Goal: Information Seeking & Learning: Learn about a topic

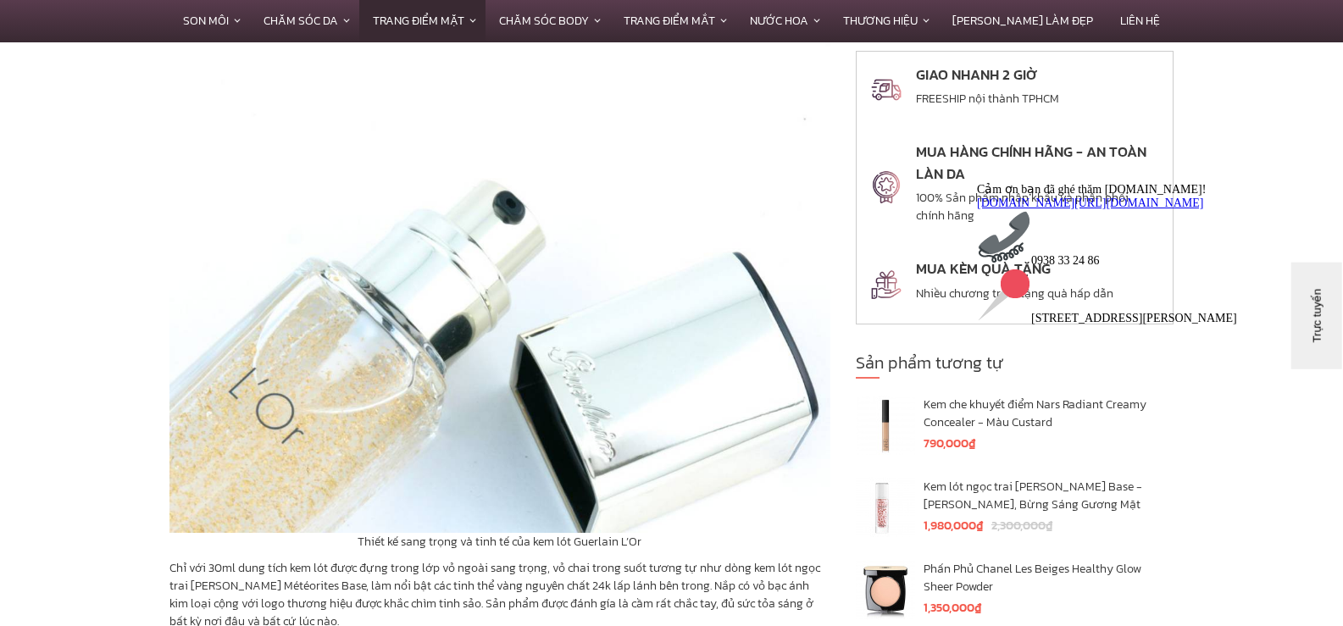
scroll to position [2372, 0]
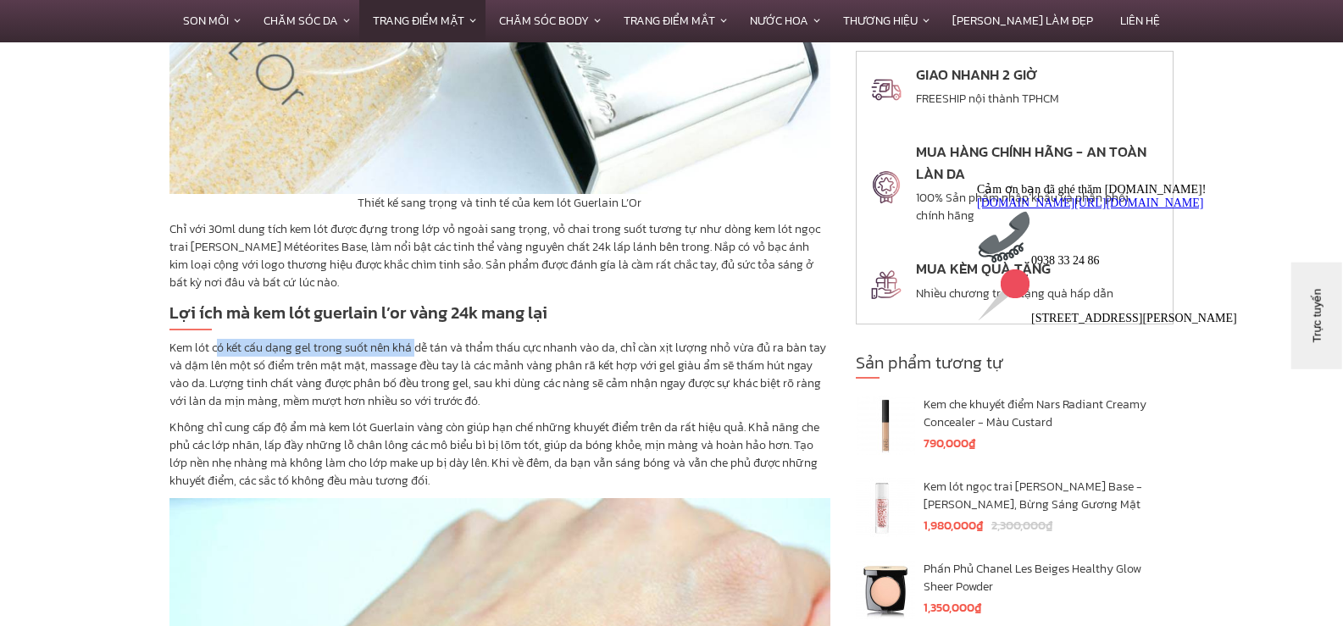
drag, startPoint x: 218, startPoint y: 332, endPoint x: 510, endPoint y: 342, distance: 292.5
click at [439, 339] on p "Kem lót có kết cấu dạng gel trong suốt nên khá dễ tán và thẩm thấu cực nhanh và…" at bounding box center [499, 374] width 661 height 71
drag, startPoint x: 536, startPoint y: 357, endPoint x: 391, endPoint y: 363, distance: 145.9
click at [536, 358] on p "Kem lót có kết cấu dạng gel trong suốt nên khá dễ tán và thẩm thấu cực nhanh và…" at bounding box center [499, 374] width 661 height 71
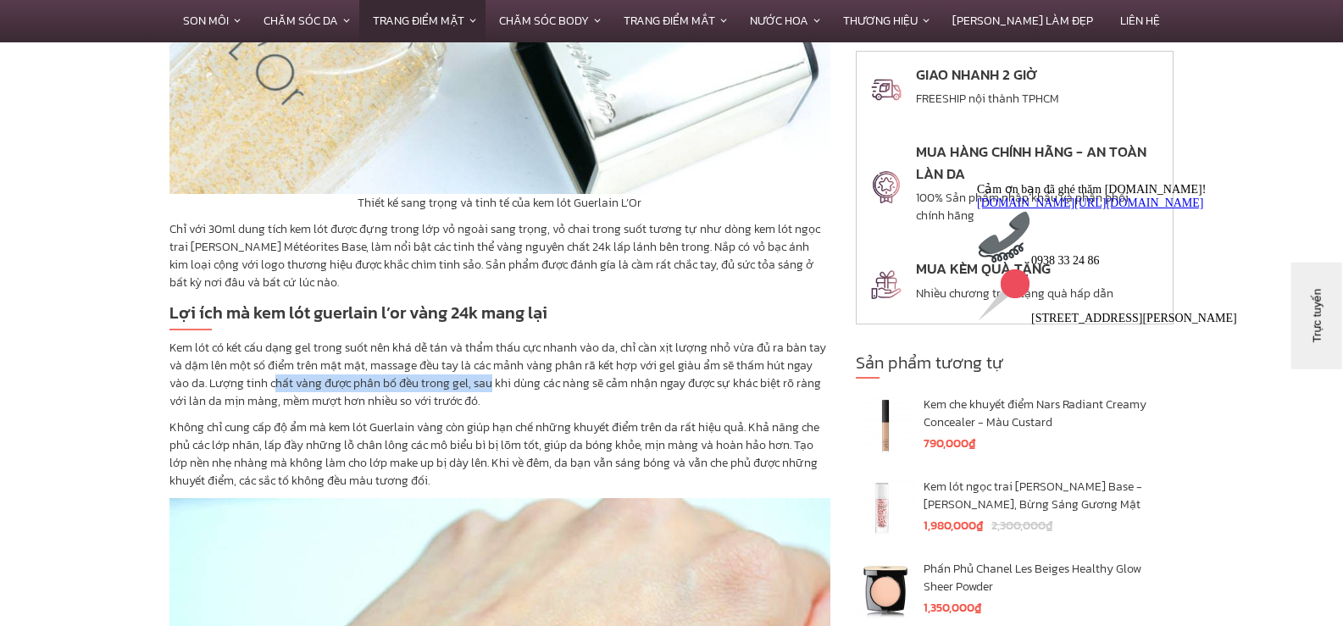
drag, startPoint x: 279, startPoint y: 363, endPoint x: 494, endPoint y: 366, distance: 215.2
click at [489, 366] on p "Kem lót có kết cấu dạng gel trong suốt nên khá dễ tán và thẩm thấu cực nhanh và…" at bounding box center [499, 374] width 661 height 71
click at [542, 366] on p "Kem lót có kết cấu dạng gel trong suốt nên khá dễ tán và thẩm thấu cực nhanh và…" at bounding box center [499, 374] width 661 height 71
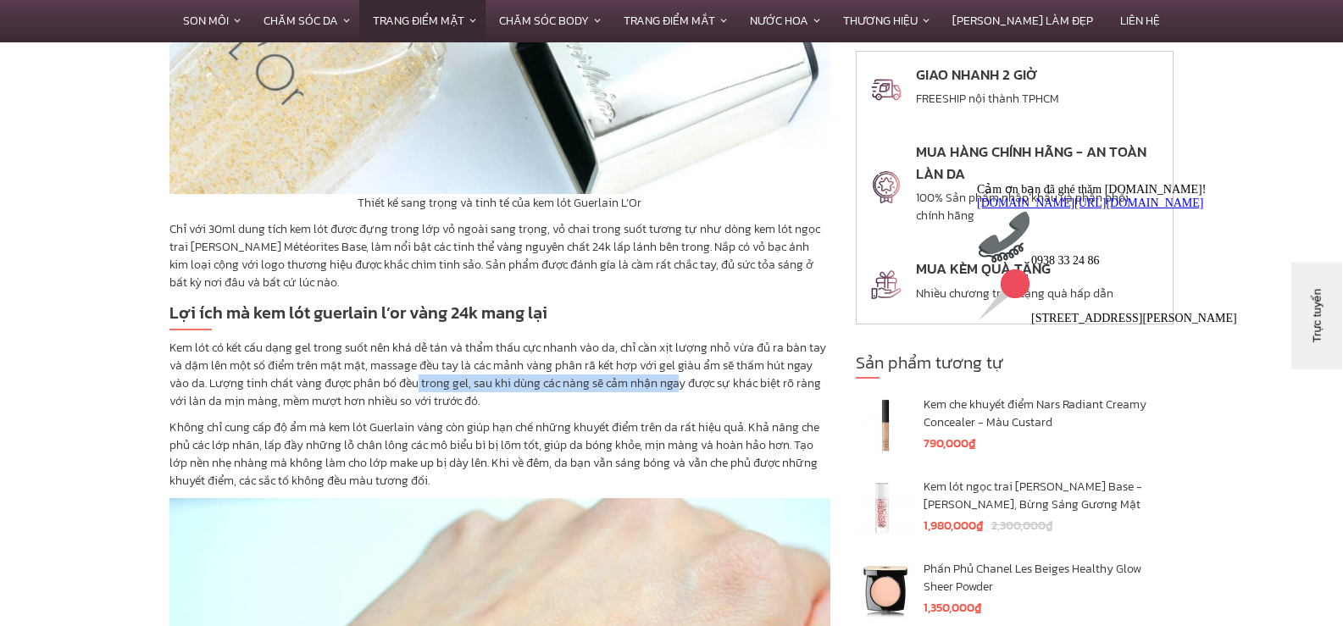
drag, startPoint x: 419, startPoint y: 366, endPoint x: 680, endPoint y: 372, distance: 261.0
click at [680, 372] on p "Kem lót có kết cấu dạng gel trong suốt nên khá dễ tán và thẩm thấu cực nhanh và…" at bounding box center [499, 374] width 661 height 71
click at [682, 381] on p "Kem lót có kết cấu dạng gel trong suốt nên khá dễ tán và thẩm thấu cực nhanh và…" at bounding box center [499, 374] width 661 height 71
click at [478, 339] on p "Kem lót có kết cấu dạng gel trong suốt nên khá dễ tán và thẩm thấu cực nhanh và…" at bounding box center [499, 374] width 661 height 71
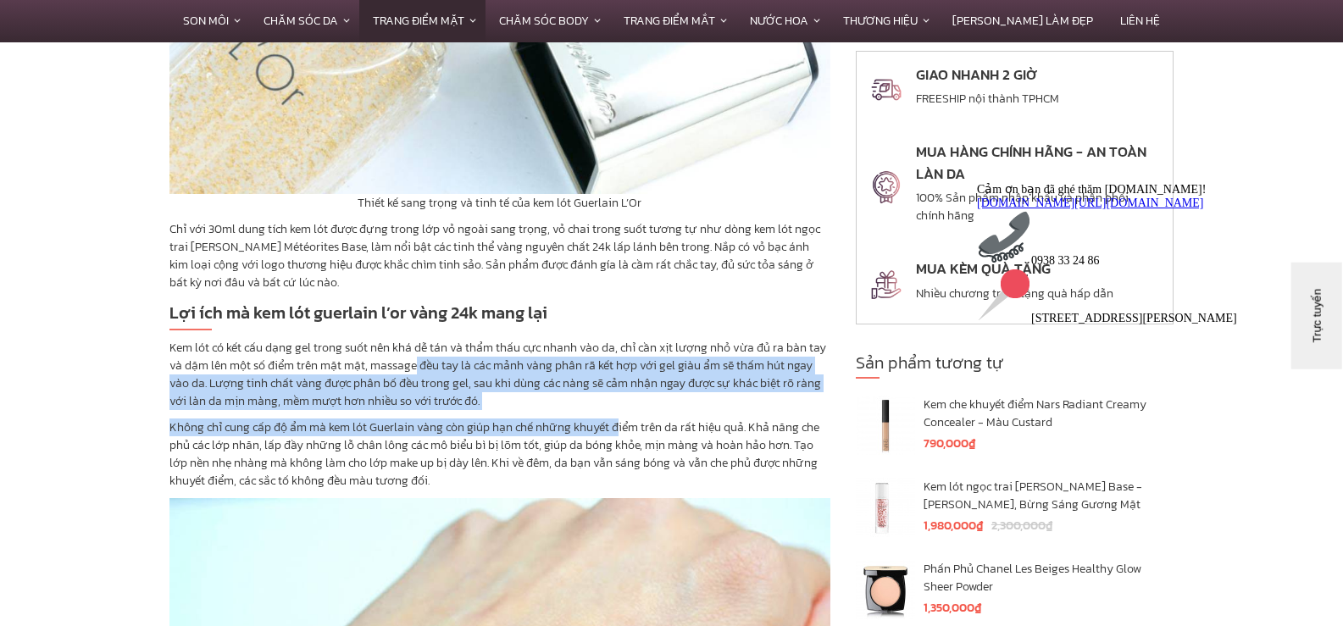
drag, startPoint x: 415, startPoint y: 350, endPoint x: 653, endPoint y: 404, distance: 244.2
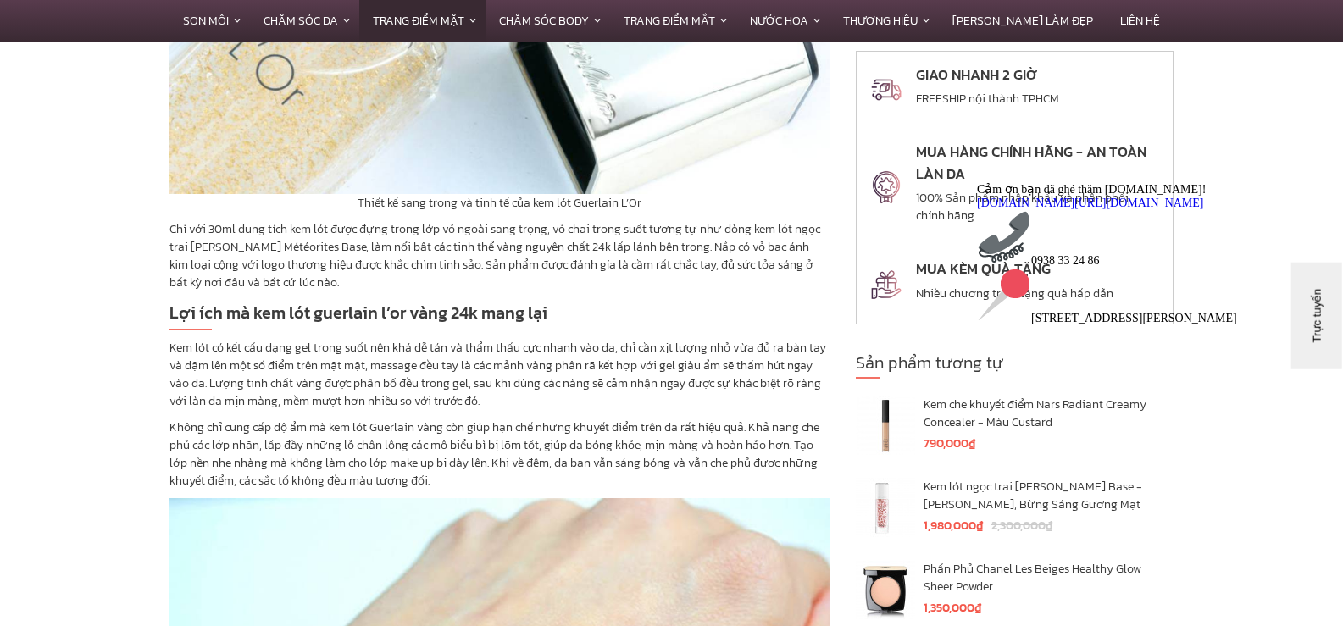
click at [653, 419] on p "Không chỉ cung cấp độ ẩm mà kem lót Guerlain vàng còn giúp hạn chế những khuyết…" at bounding box center [499, 454] width 661 height 71
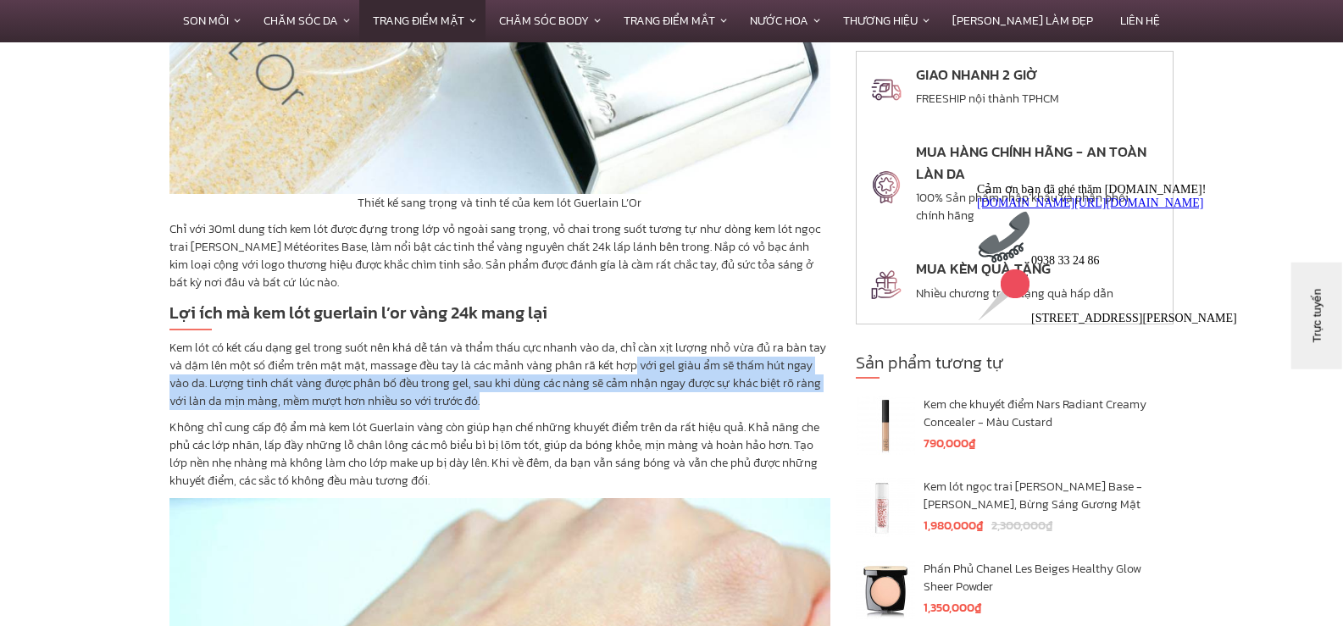
drag, startPoint x: 633, startPoint y: 352, endPoint x: 663, endPoint y: 390, distance: 47.6
click at [663, 390] on p "Kem lót có kết cấu dạng gel trong suốt nên khá dễ tán và thẩm thấu cực nhanh và…" at bounding box center [499, 374] width 661 height 71
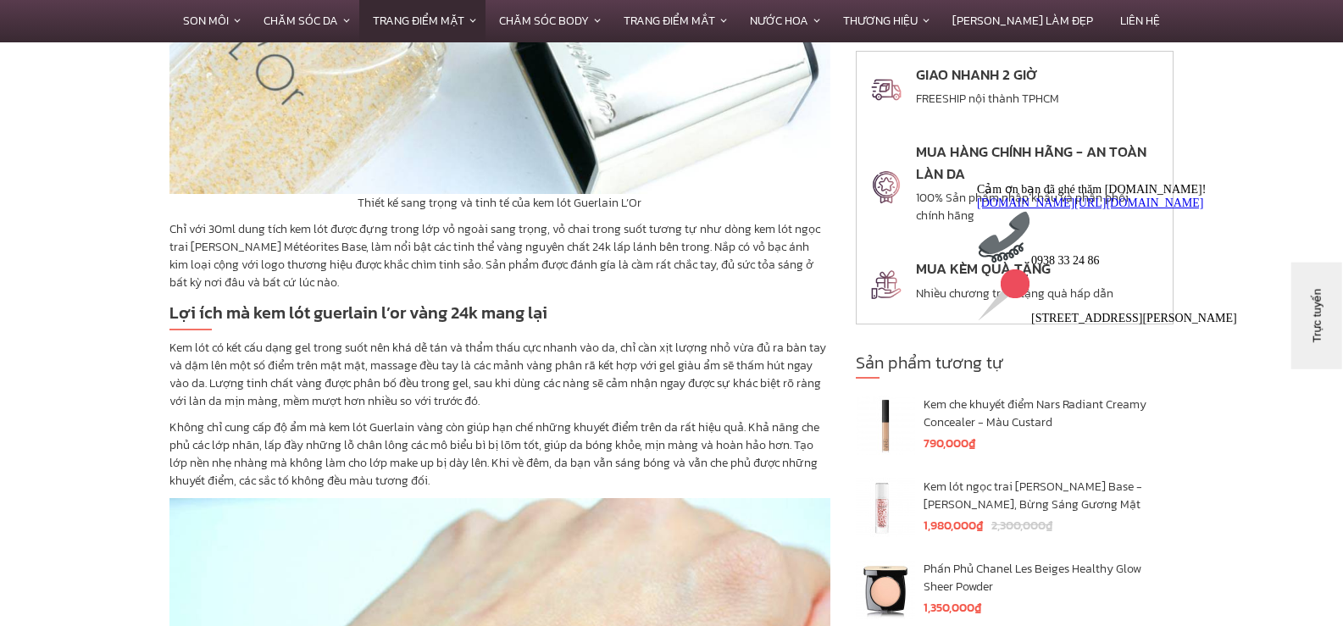
click at [671, 419] on p "Không chỉ cung cấp độ ẩm mà kem lót Guerlain vàng còn giúp hạn chế những khuyết…" at bounding box center [499, 454] width 661 height 71
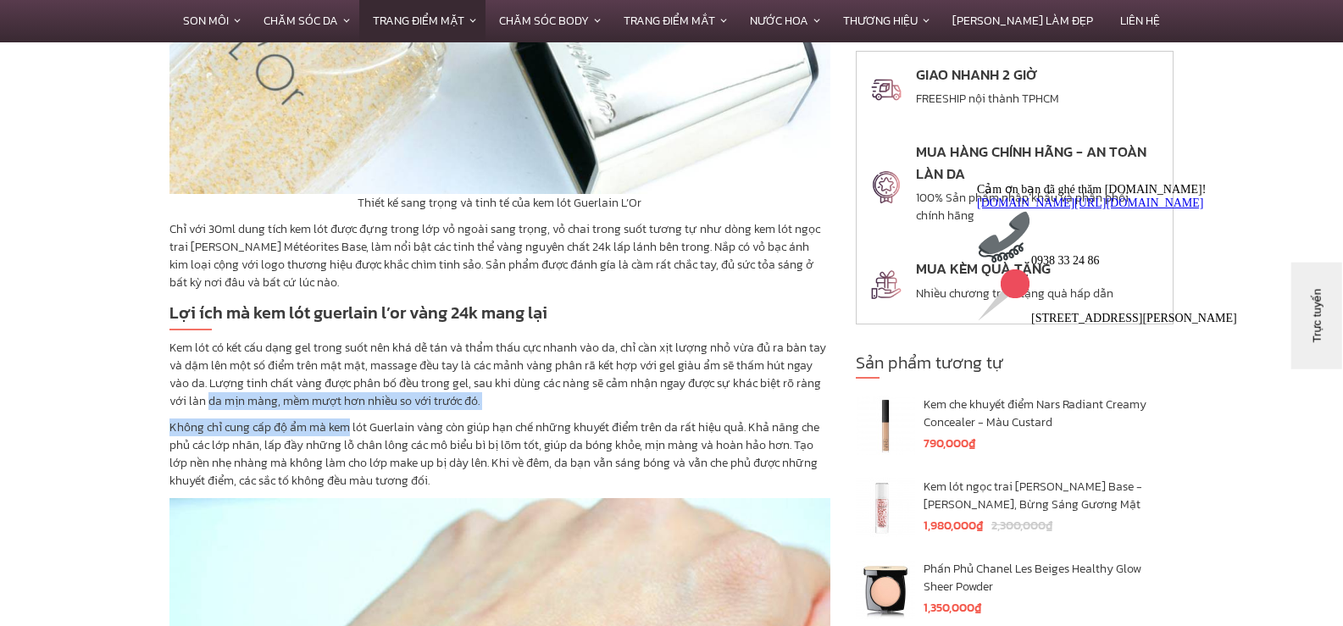
drag, startPoint x: 209, startPoint y: 375, endPoint x: 379, endPoint y: 400, distance: 171.2
click at [424, 383] on p "Kem lót có kết cấu dạng gel trong suốt nên khá dễ tán và thẩm thấu cực nhanh và…" at bounding box center [499, 374] width 661 height 71
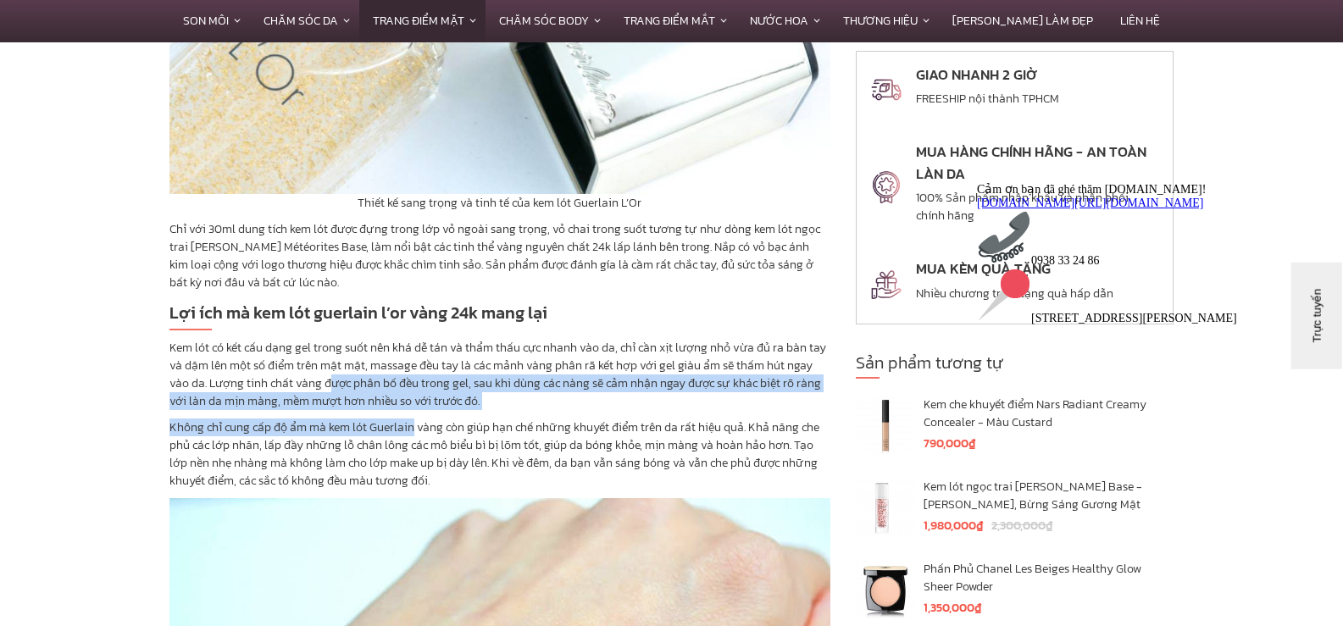
drag, startPoint x: 332, startPoint y: 362, endPoint x: 413, endPoint y: 409, distance: 94.2
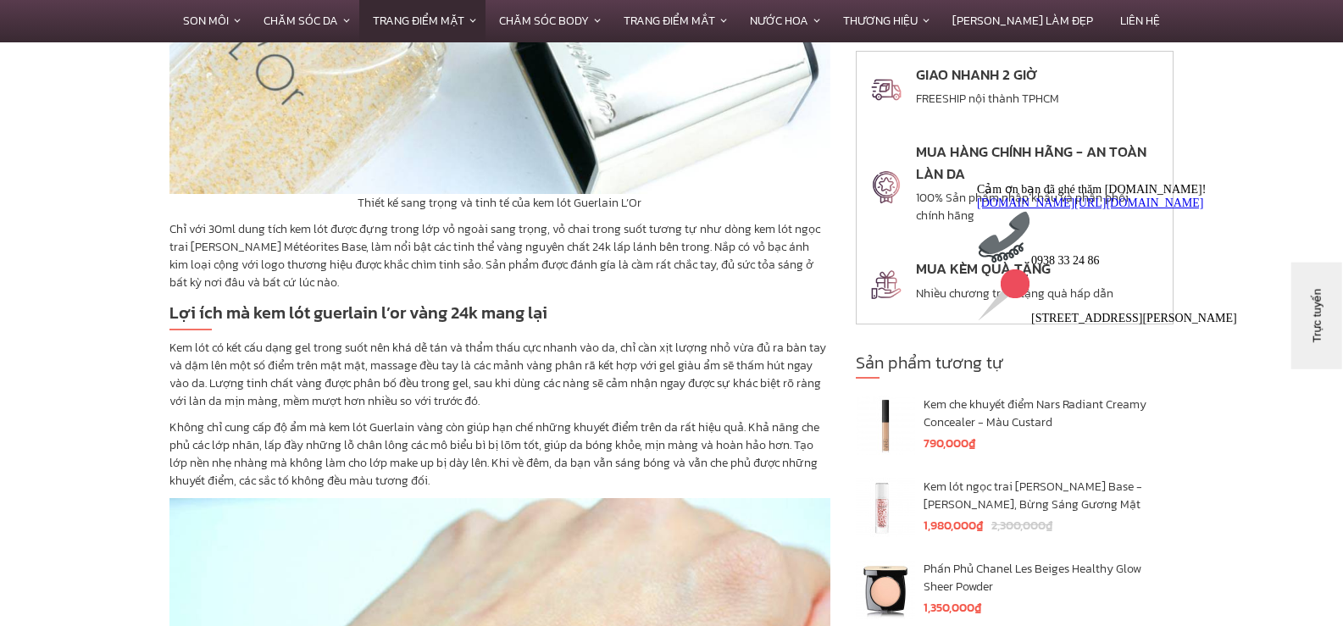
click at [418, 420] on p "Không chỉ cung cấp độ ẩm mà kem lót Guerlain vàng còn giúp hạn chế những khuyết…" at bounding box center [499, 454] width 661 height 71
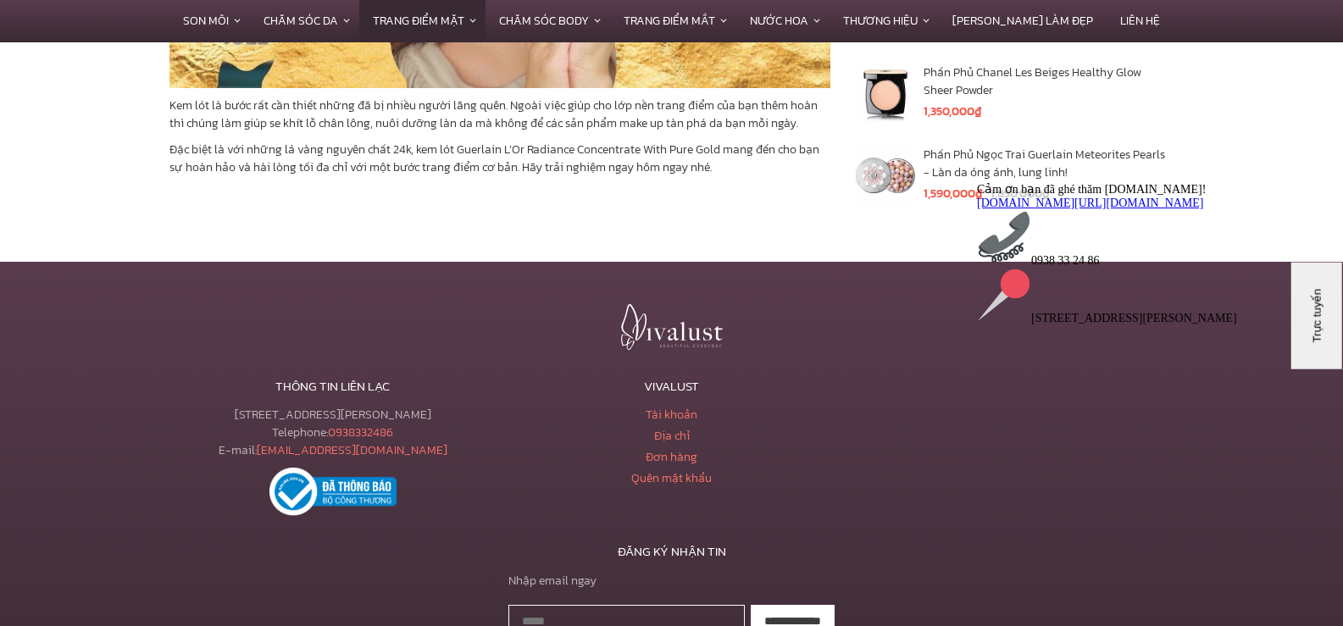
scroll to position [4032, 0]
